Goal: Task Accomplishment & Management: Complete application form

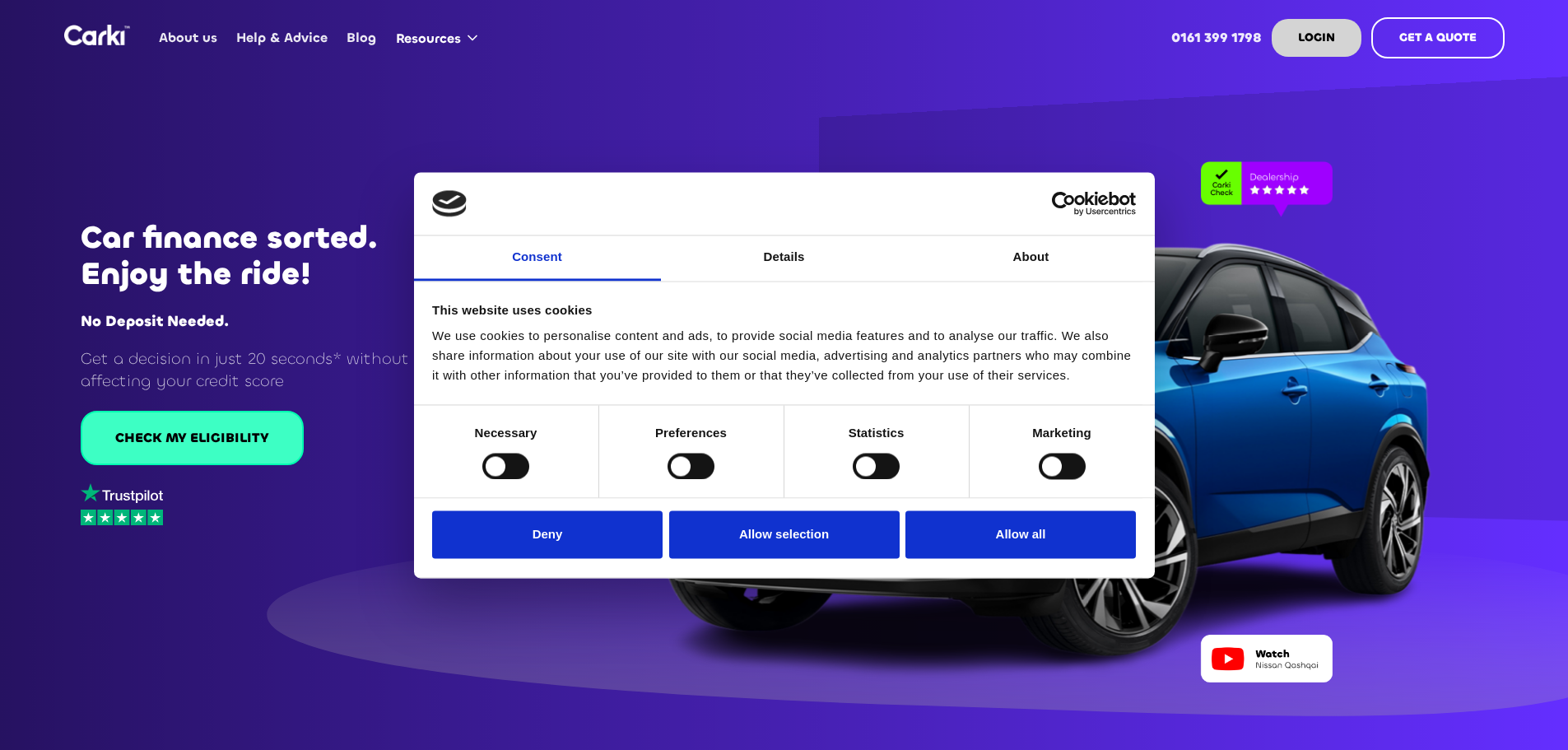
click at [218, 447] on div "CHECK MY ELIGIBILITY" at bounding box center [192, 438] width 154 height 18
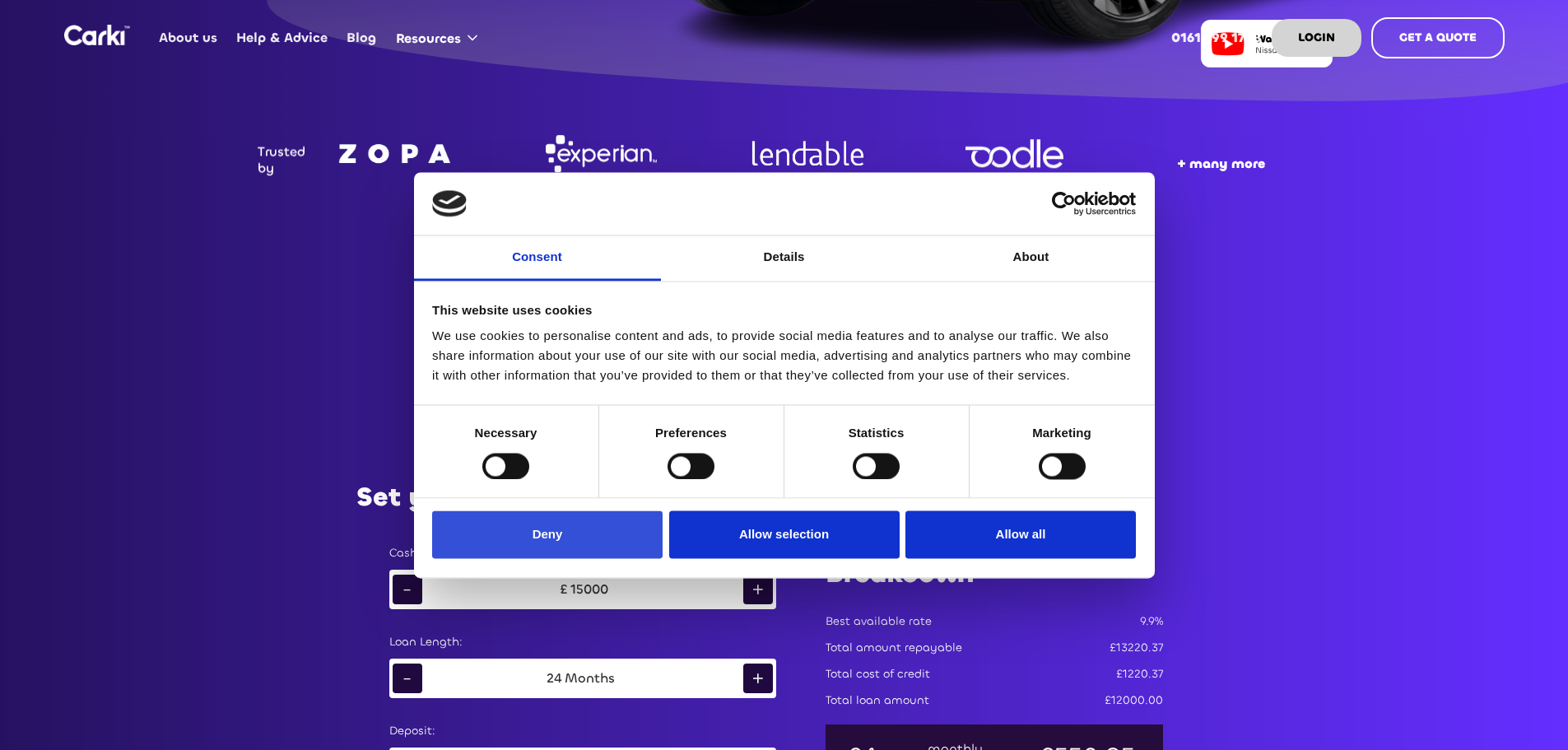
scroll to position [824, 0]
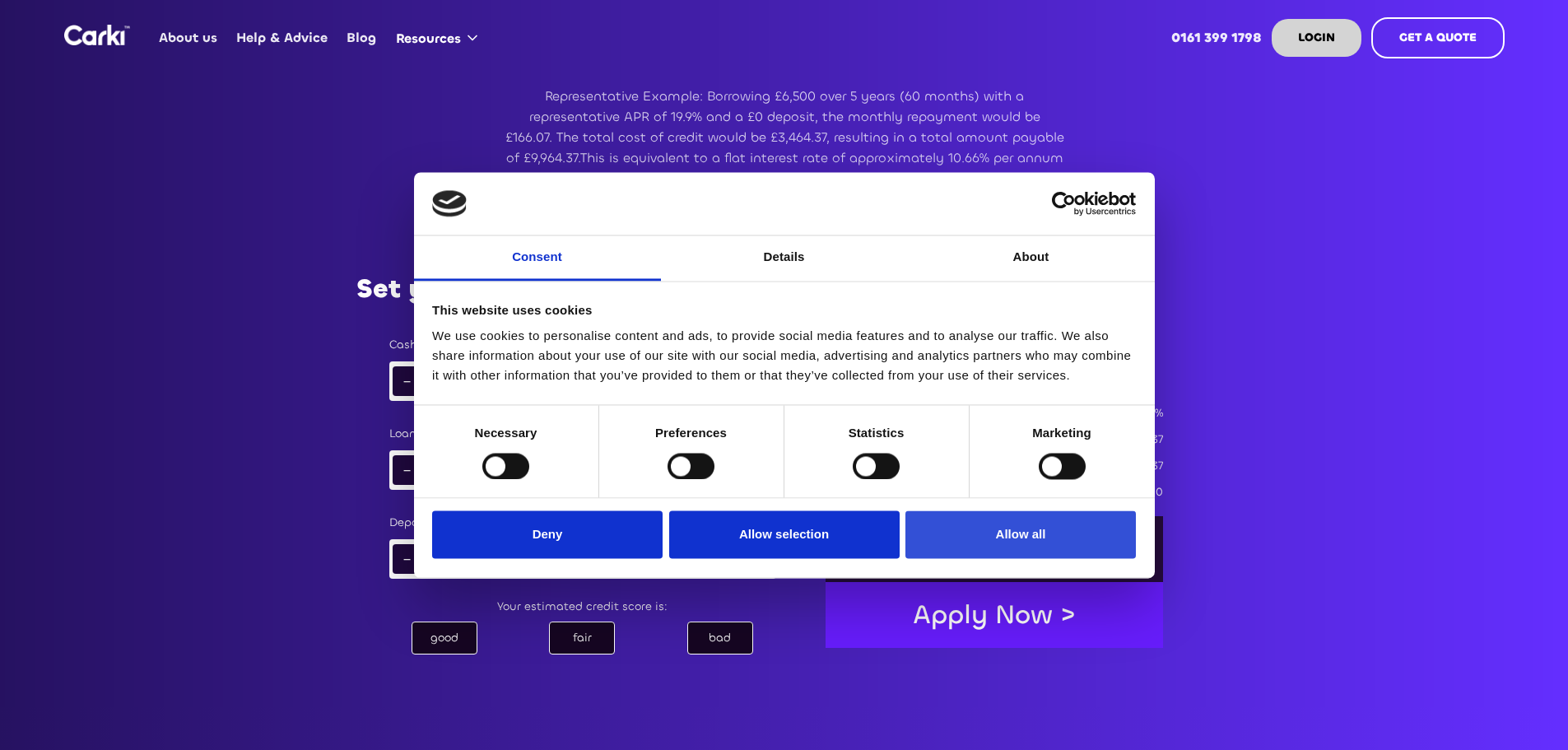
click at [1086, 537] on button "Allow all" at bounding box center [1021, 535] width 231 height 48
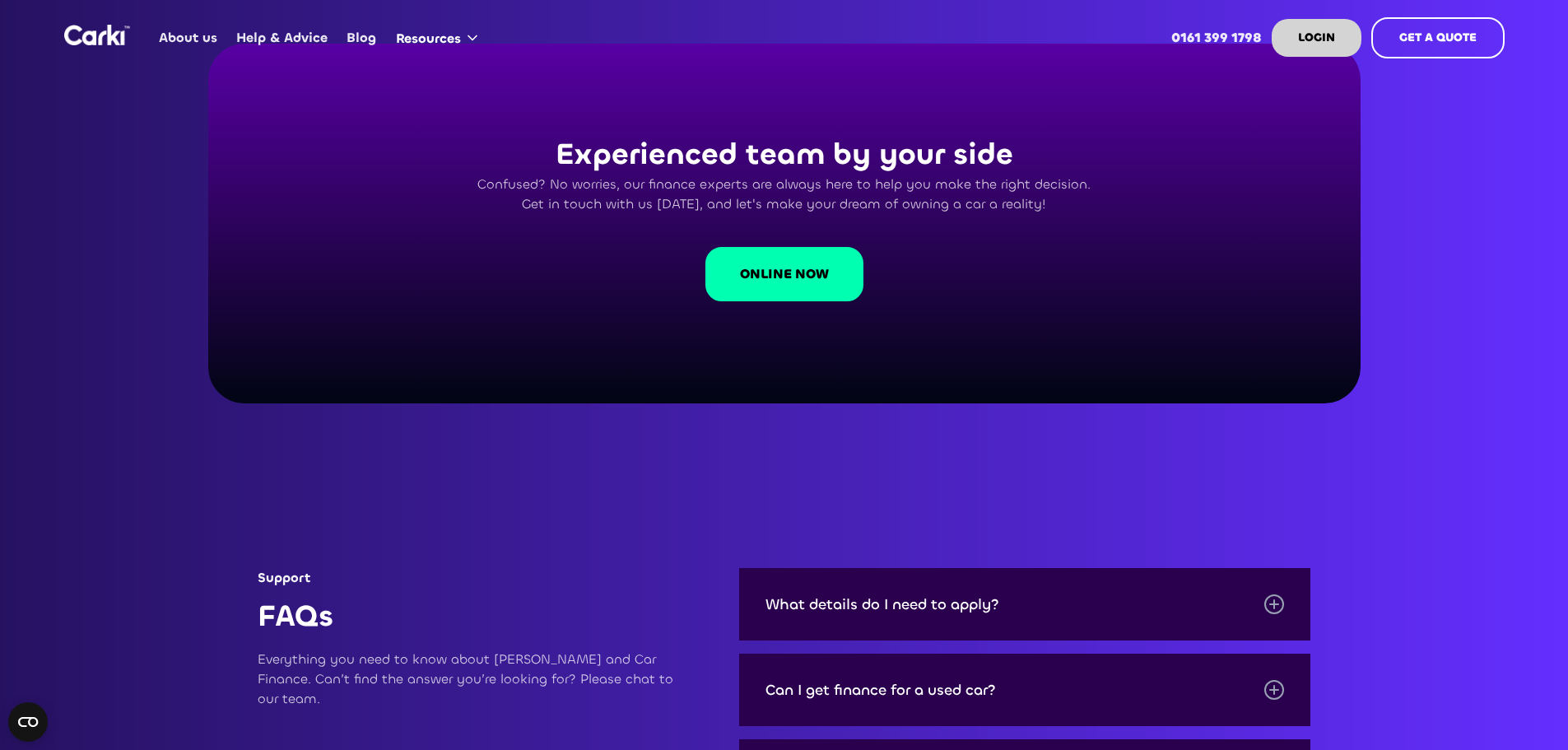
scroll to position [4776, 0]
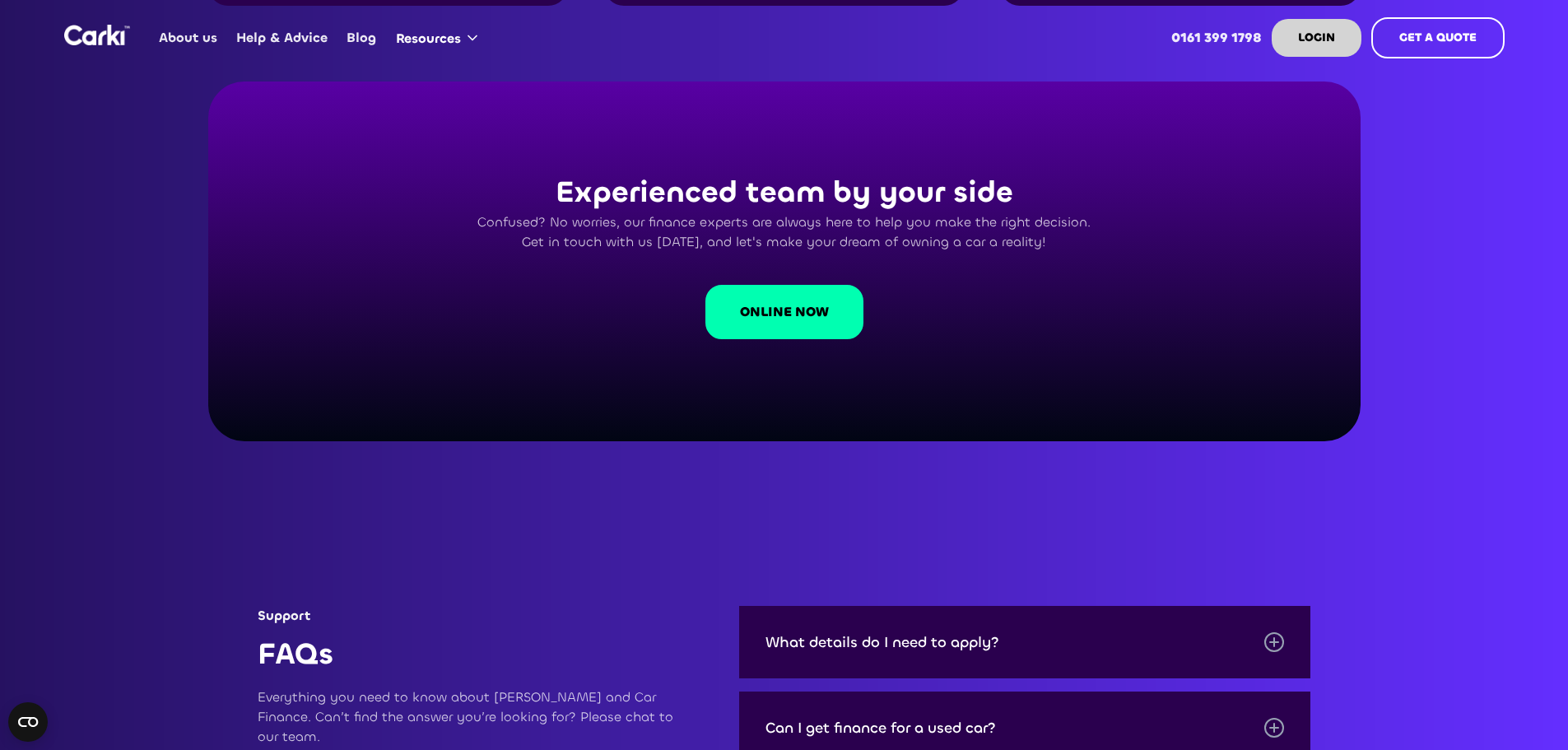
click at [804, 303] on strong "ONLINE NOW" at bounding box center [784, 311] width 89 height 17
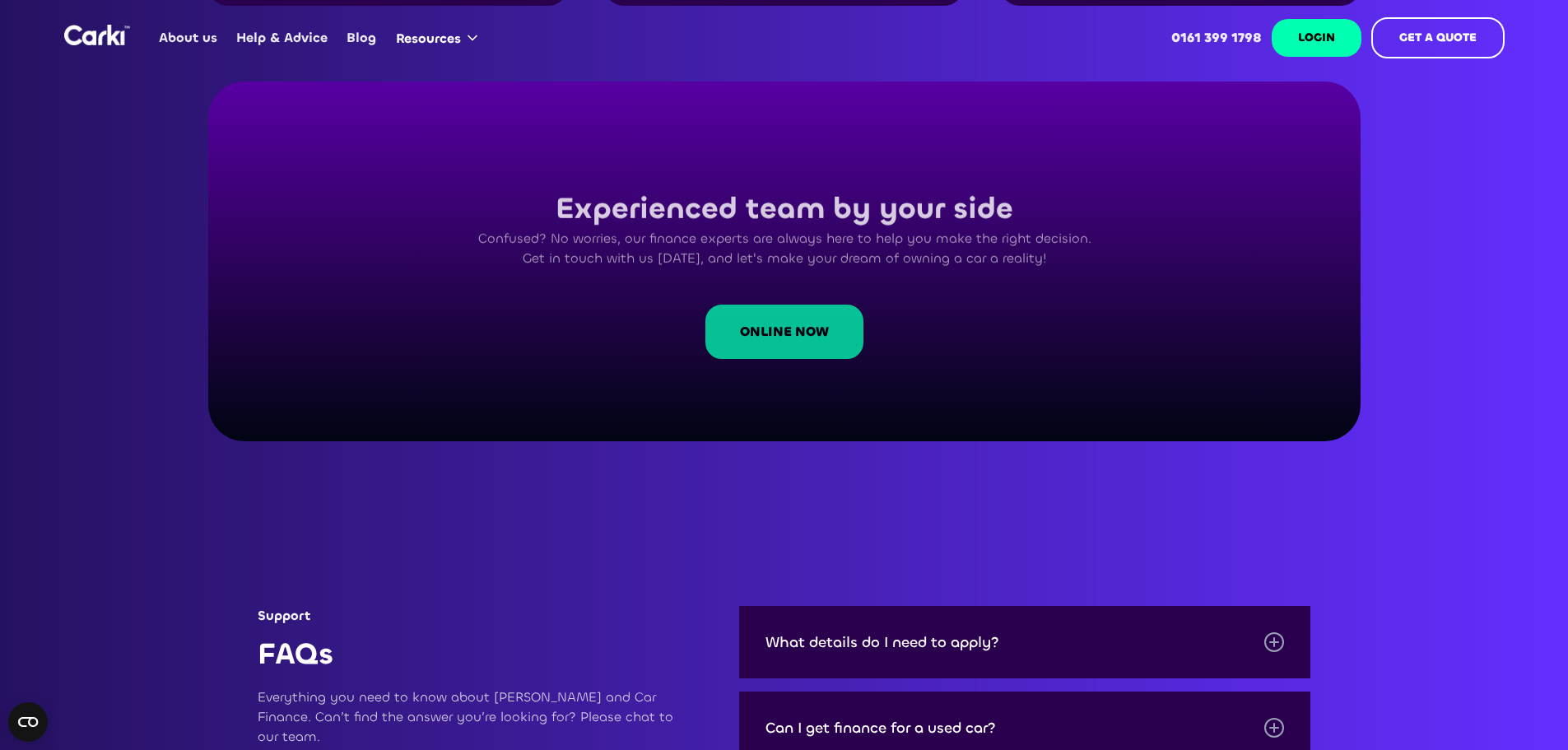
click at [1324, 32] on strong "LOGIN" at bounding box center [1317, 37] width 37 height 16
